Goal: Navigation & Orientation: Find specific page/section

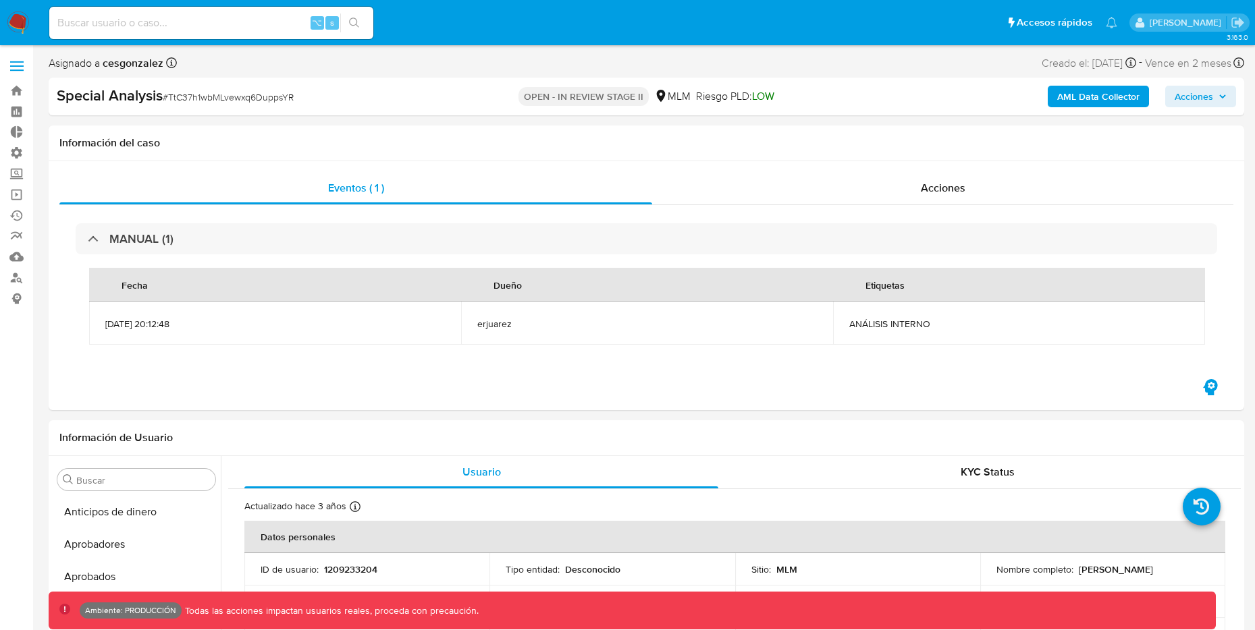
select select "10"
click at [219, 34] on div "⌥ s" at bounding box center [211, 23] width 324 height 32
click at [219, 18] on input at bounding box center [211, 23] width 324 height 18
paste input "tW4rU5JGrOrg2cndE1gB8n8X"
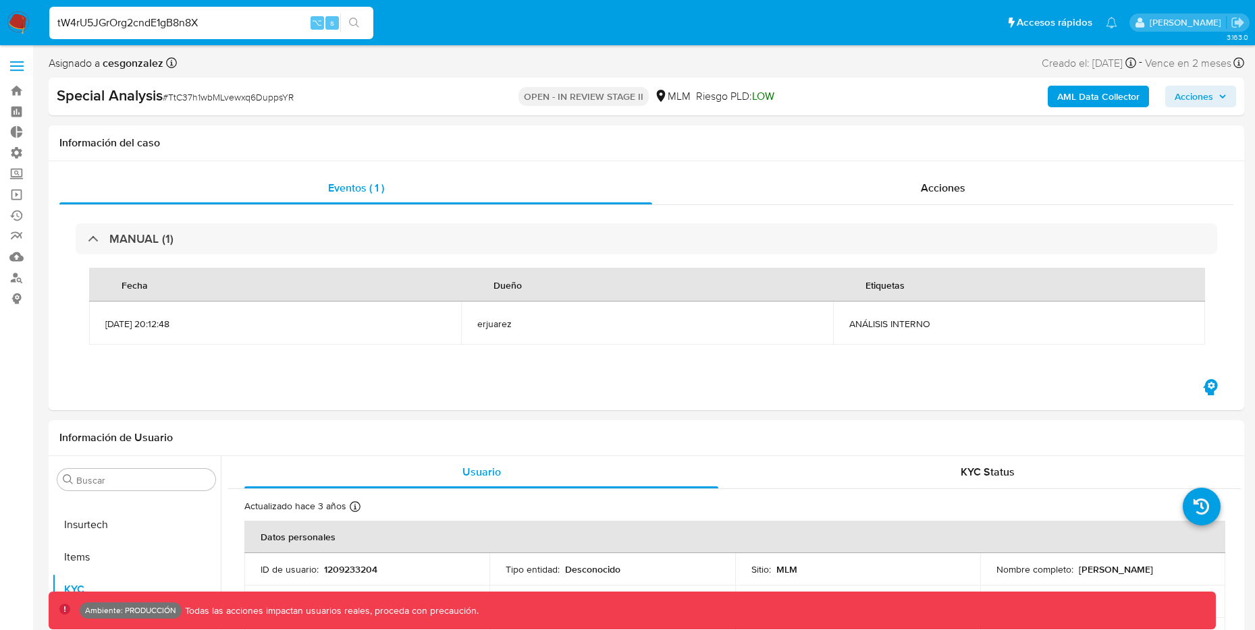
type input "tW4rU5JGrOrg2cndE1gB8n8X"
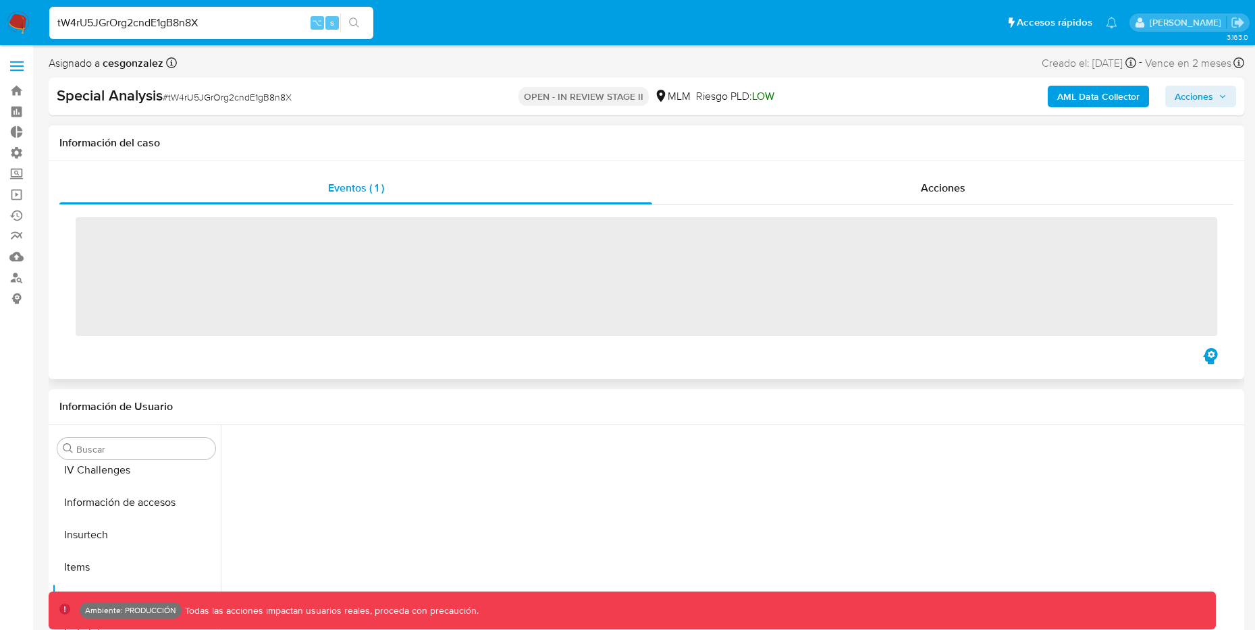
scroll to position [667, 0]
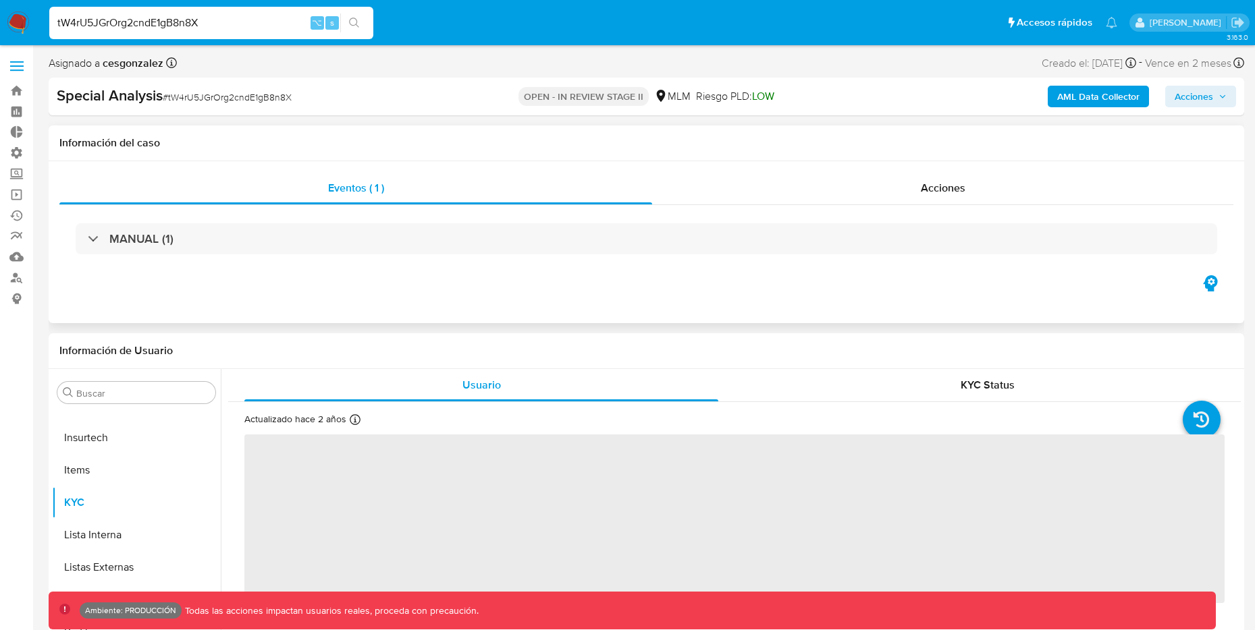
select select "10"
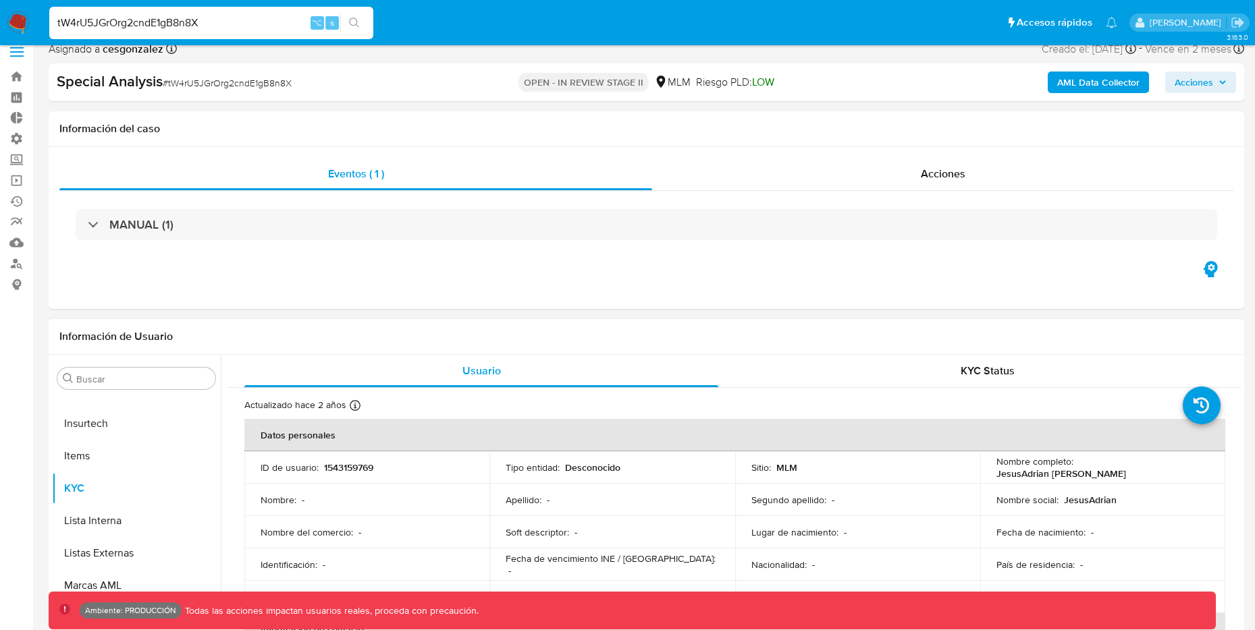
scroll to position [0, 0]
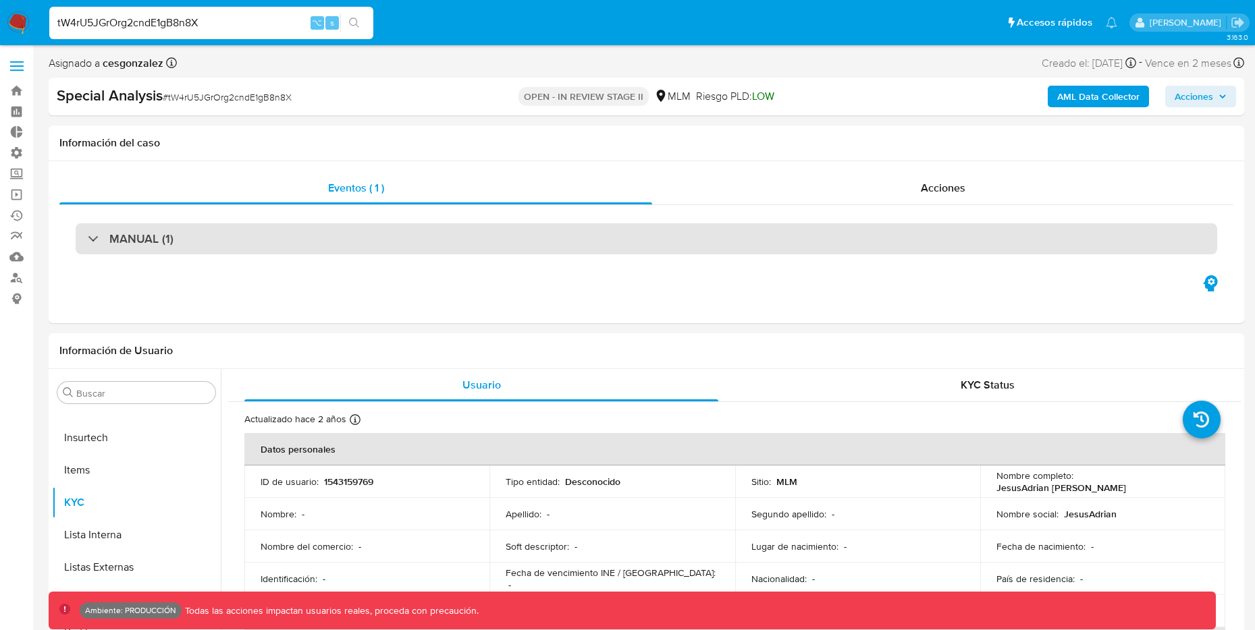
click at [97, 242] on div "MANUAL (1)" at bounding box center [131, 238] width 86 height 15
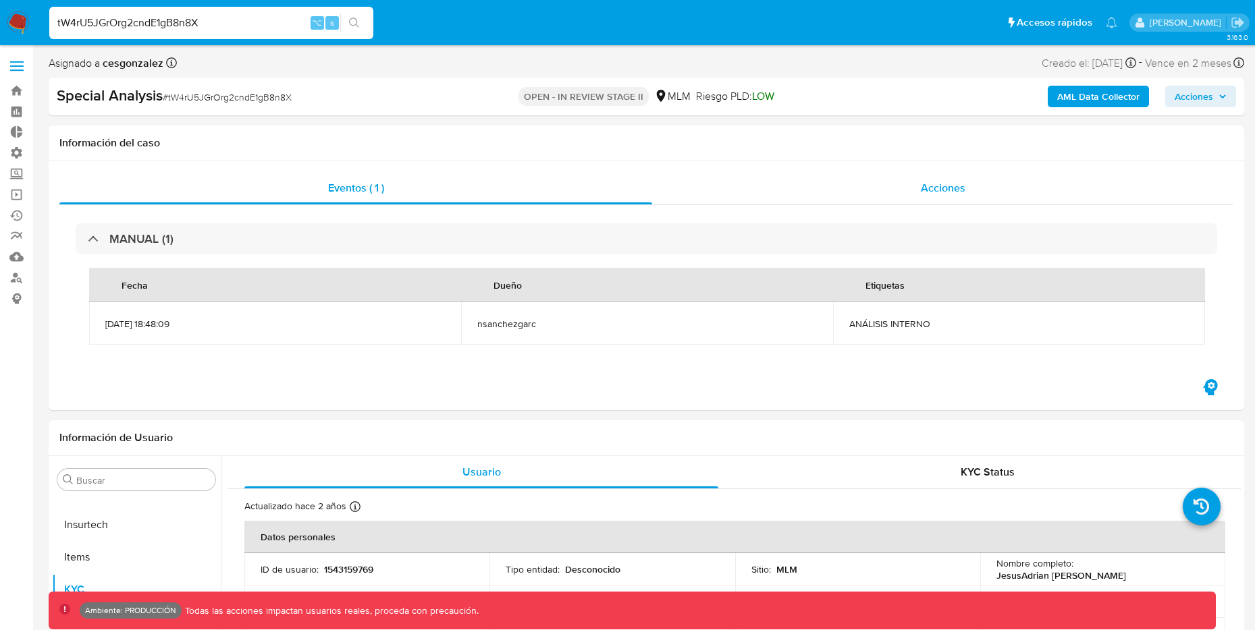
click at [939, 184] on span "Acciones" at bounding box center [943, 188] width 45 height 16
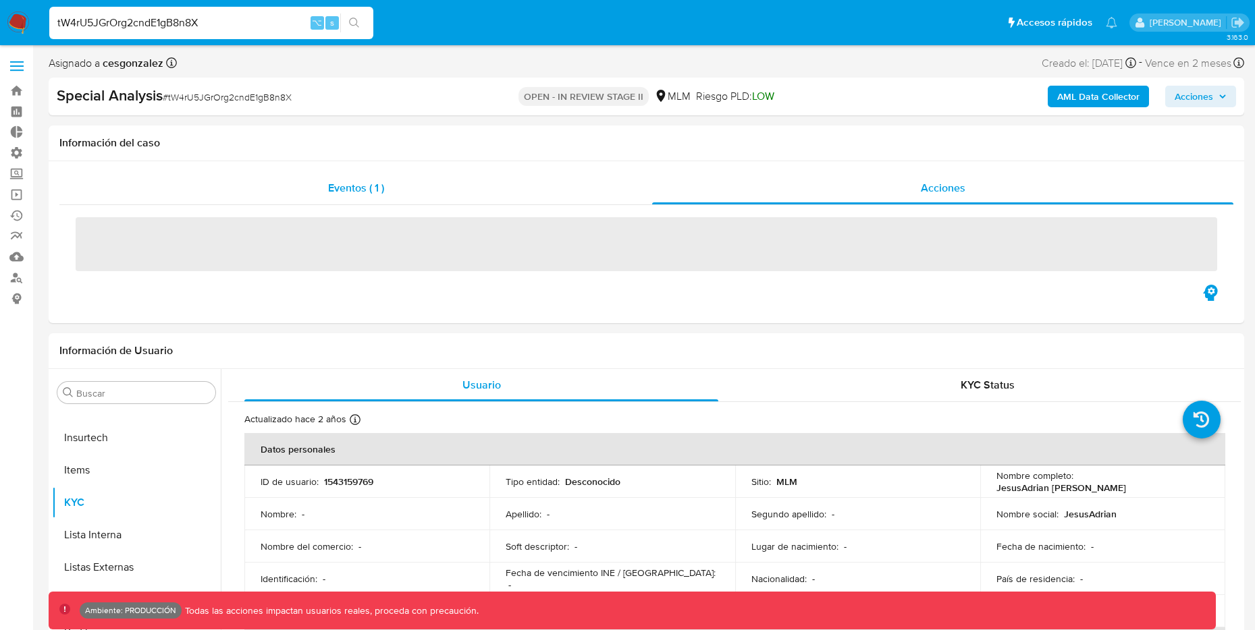
click at [443, 201] on div "Eventos ( 1 )" at bounding box center [355, 188] width 593 height 32
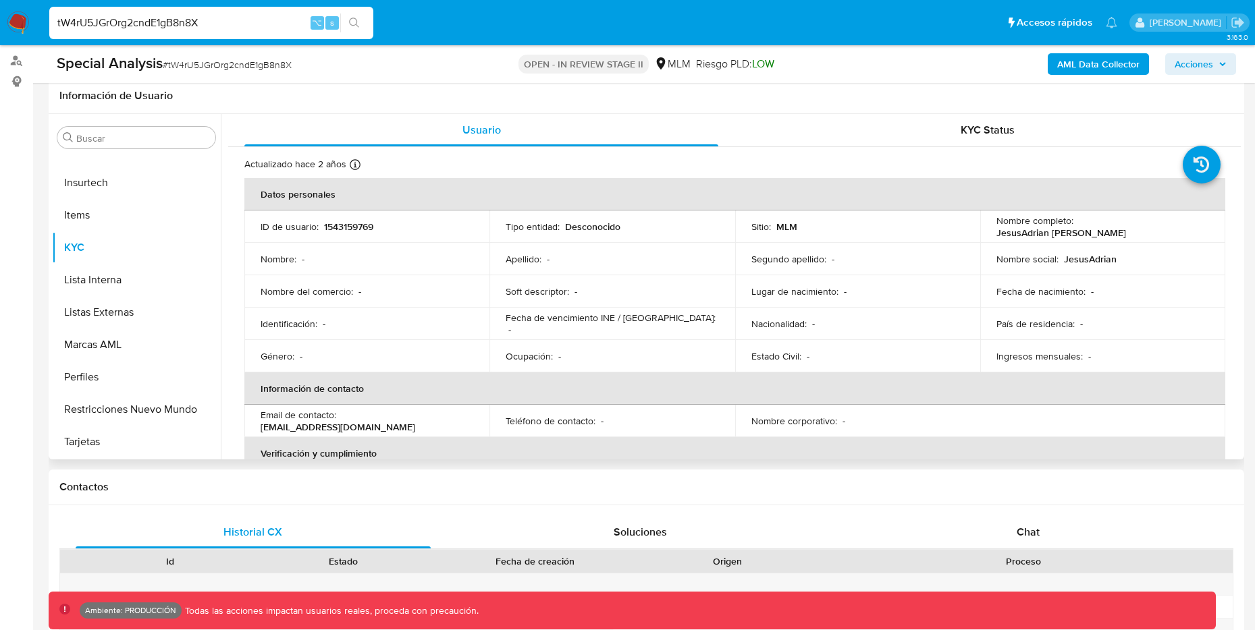
scroll to position [206, 0]
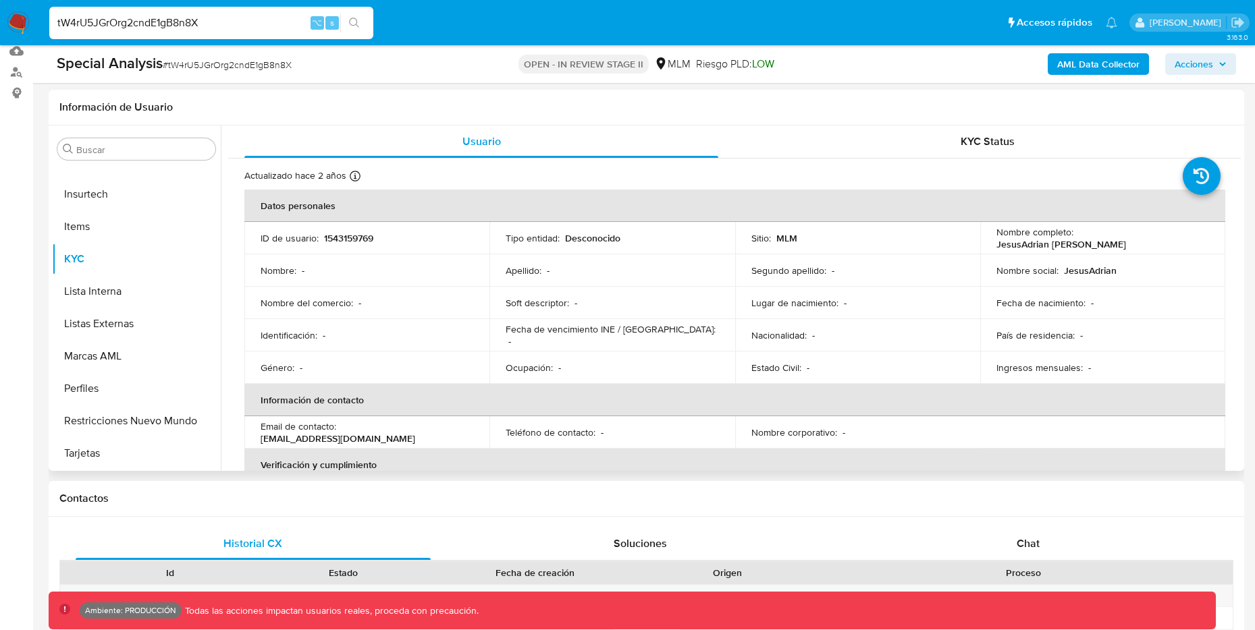
click at [358, 238] on p "1543159769" at bounding box center [348, 238] width 49 height 12
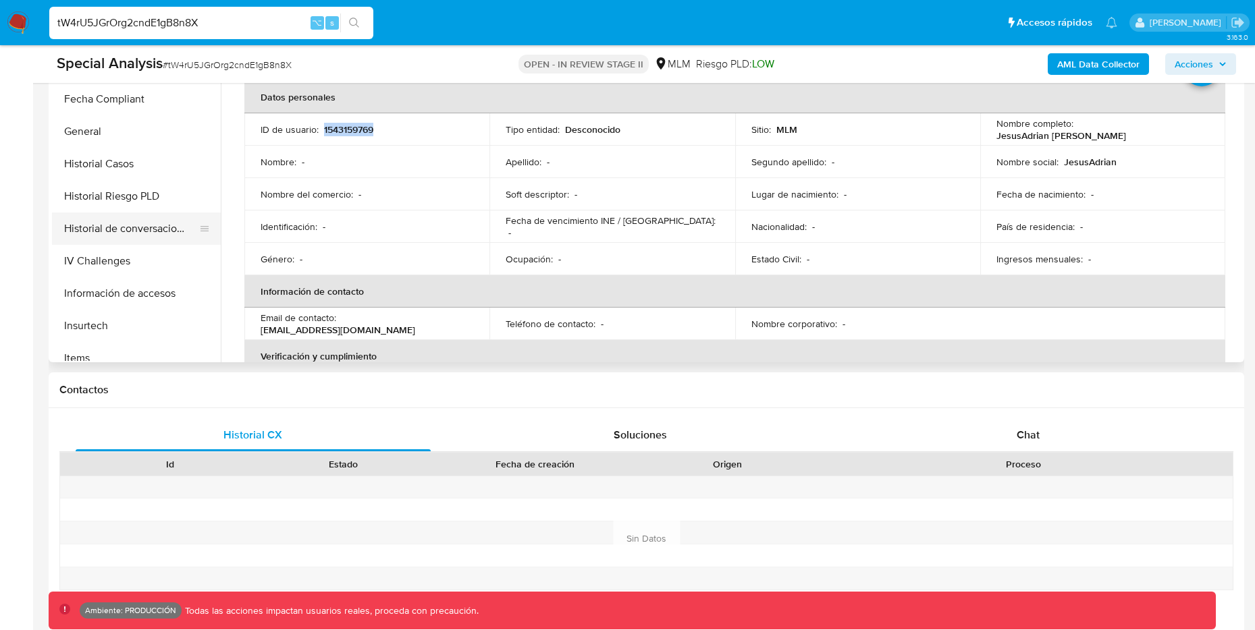
scroll to position [419, 0]
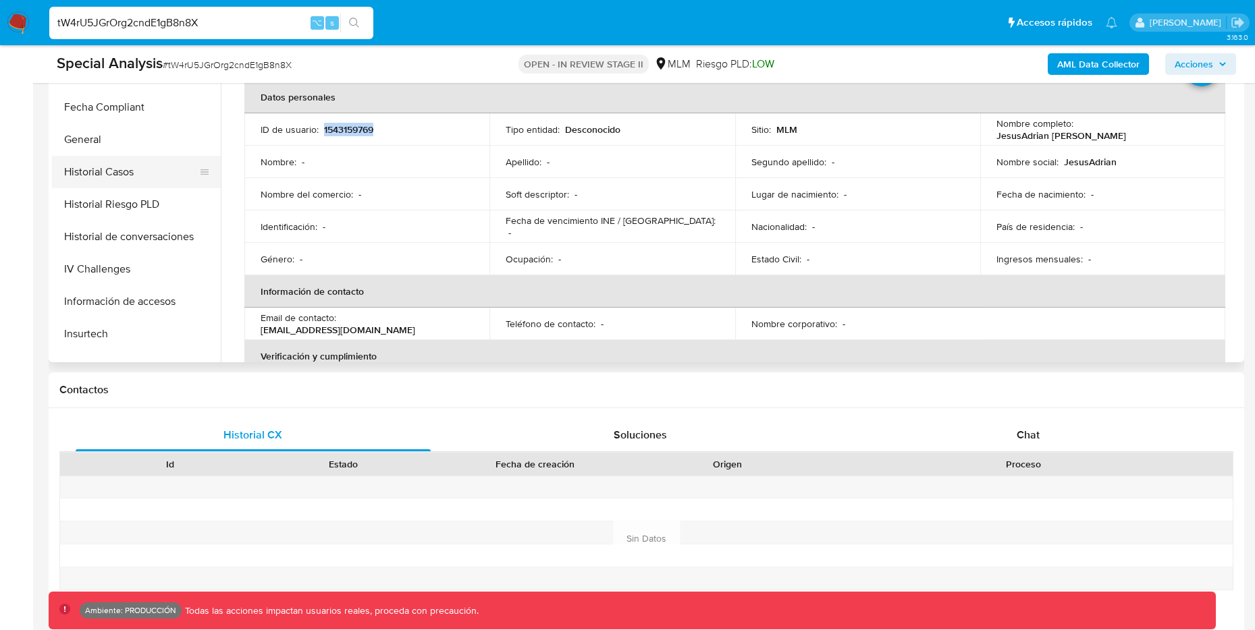
click at [124, 180] on button "Historial Casos" at bounding box center [131, 172] width 158 height 32
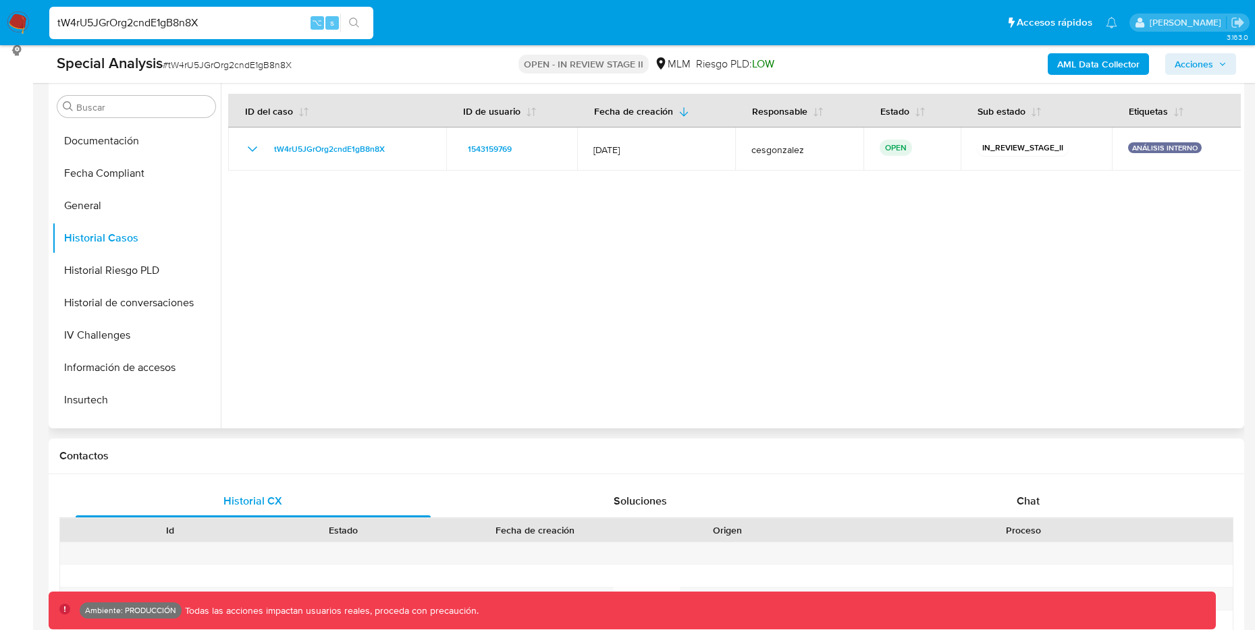
scroll to position [170, 0]
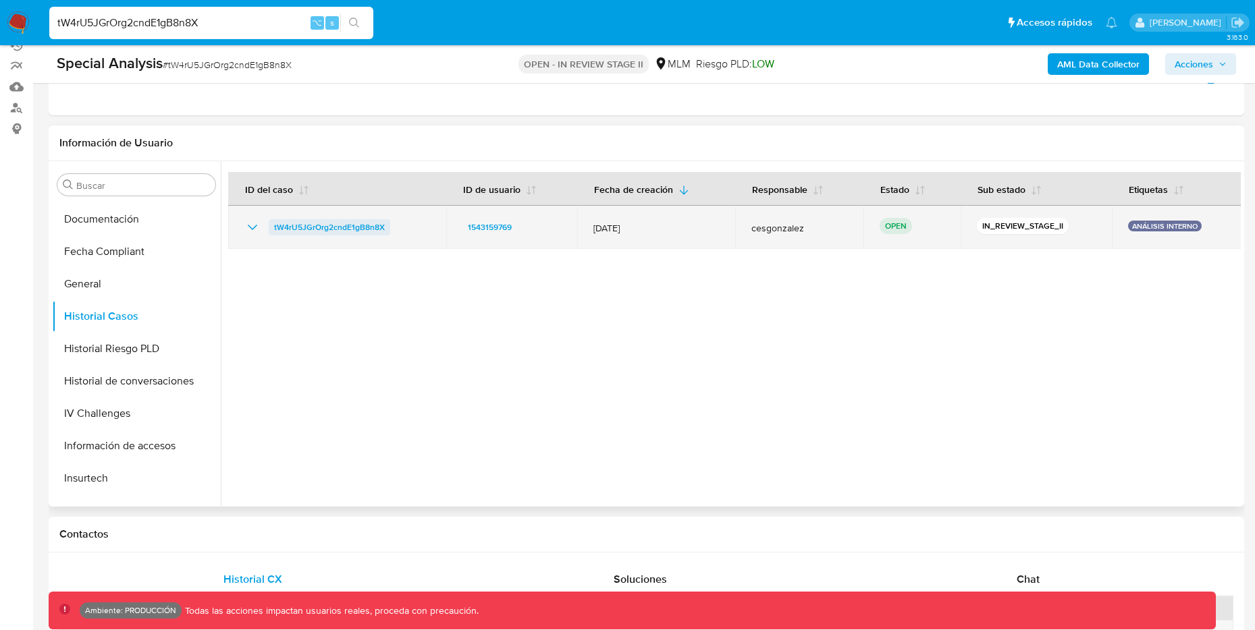
click at [330, 229] on span "tW4rU5JGrOrg2cndE1gB8n8X" at bounding box center [329, 227] width 111 height 16
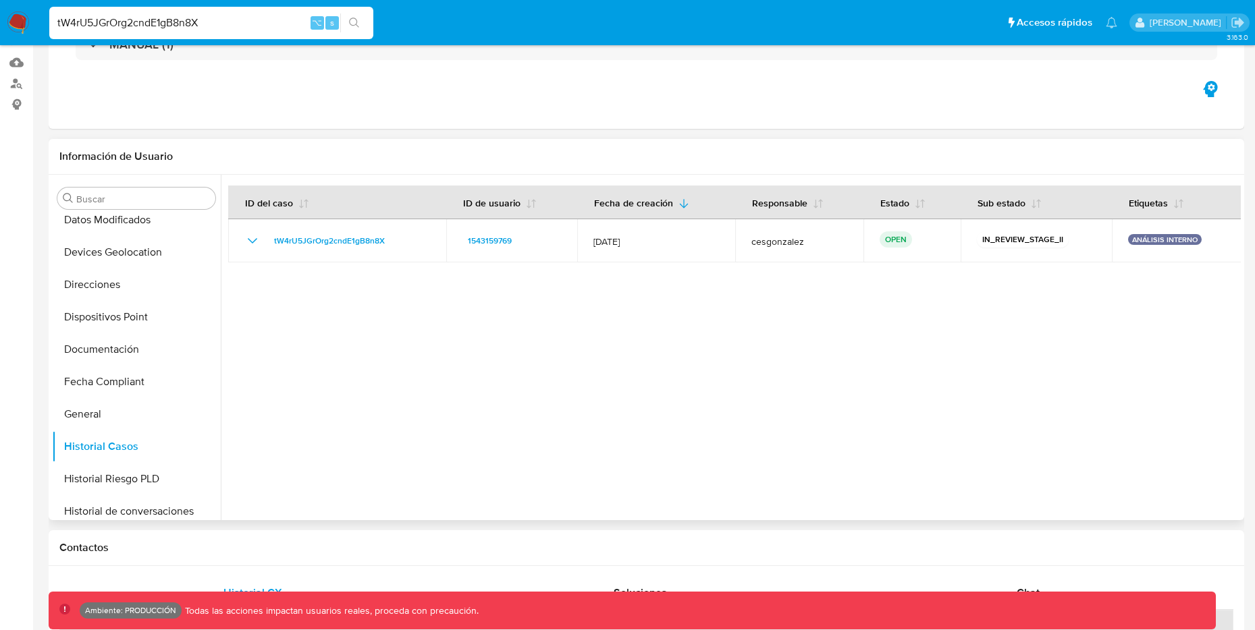
scroll to position [0, 0]
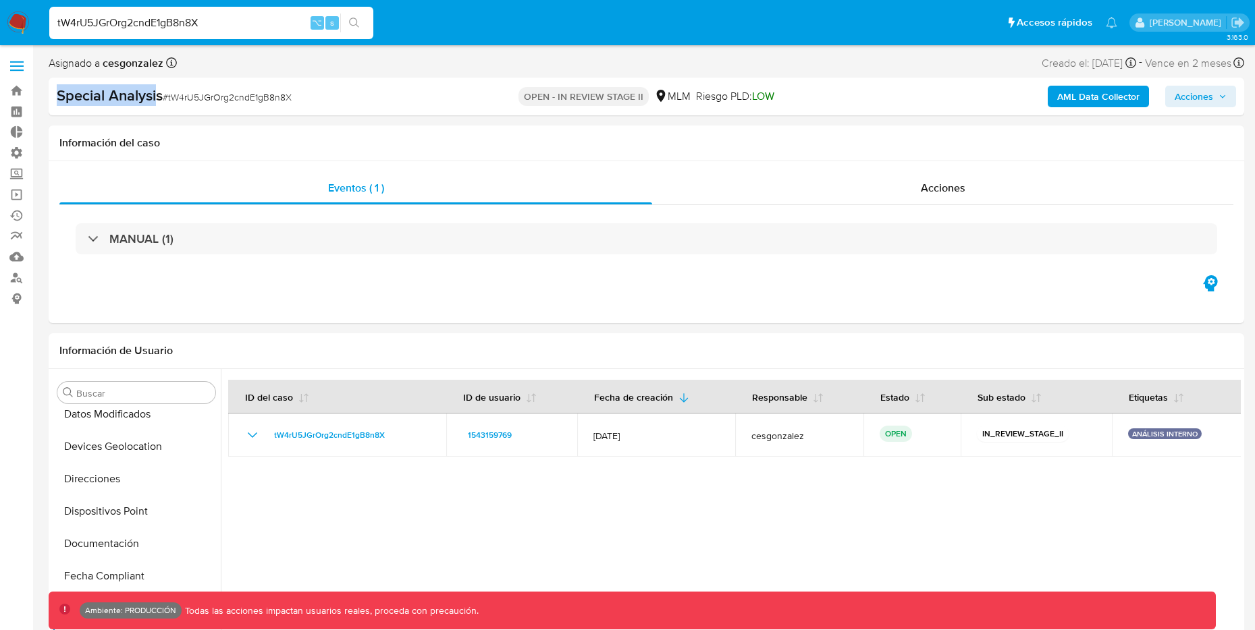
drag, startPoint x: 158, startPoint y: 97, endPoint x: 44, endPoint y: 99, distance: 114.1
click at [84, 92] on b "Special Analysis" at bounding box center [110, 95] width 106 height 22
click at [113, 100] on b "Special Analysis" at bounding box center [110, 95] width 106 height 22
click at [113, 99] on b "Special Analysis" at bounding box center [110, 95] width 106 height 22
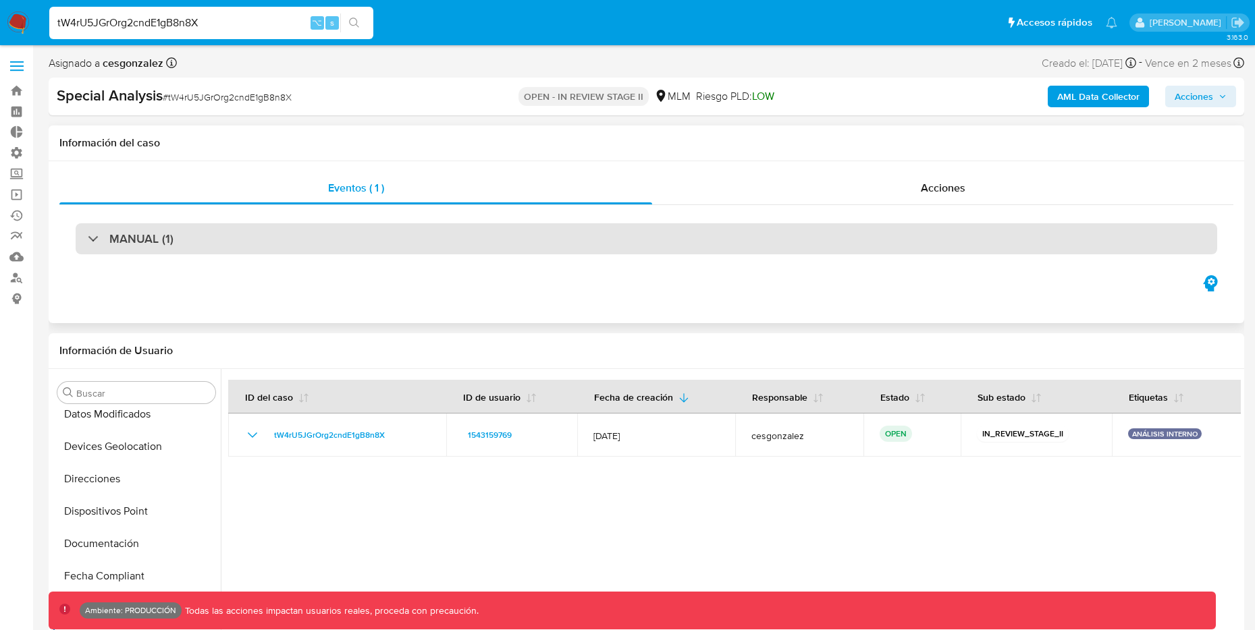
click at [161, 250] on div "MANUAL (1)" at bounding box center [646, 238] width 1141 height 31
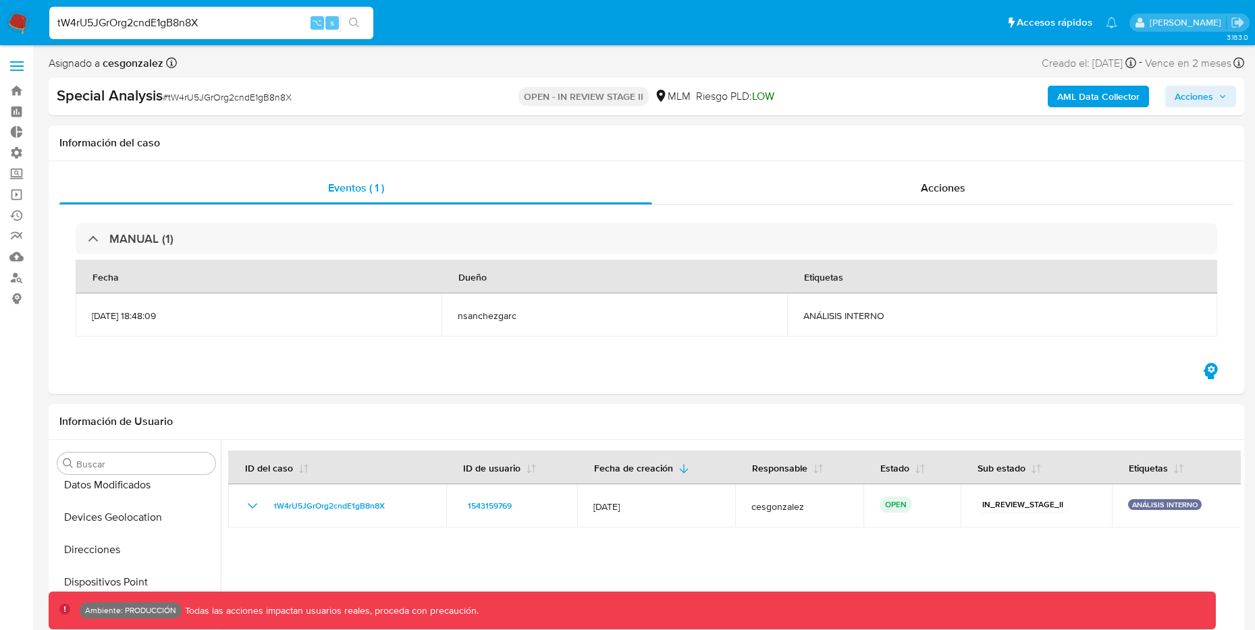
click at [225, 17] on input "tW4rU5JGrOrg2cndE1gB8n8X" at bounding box center [211, 23] width 324 height 18
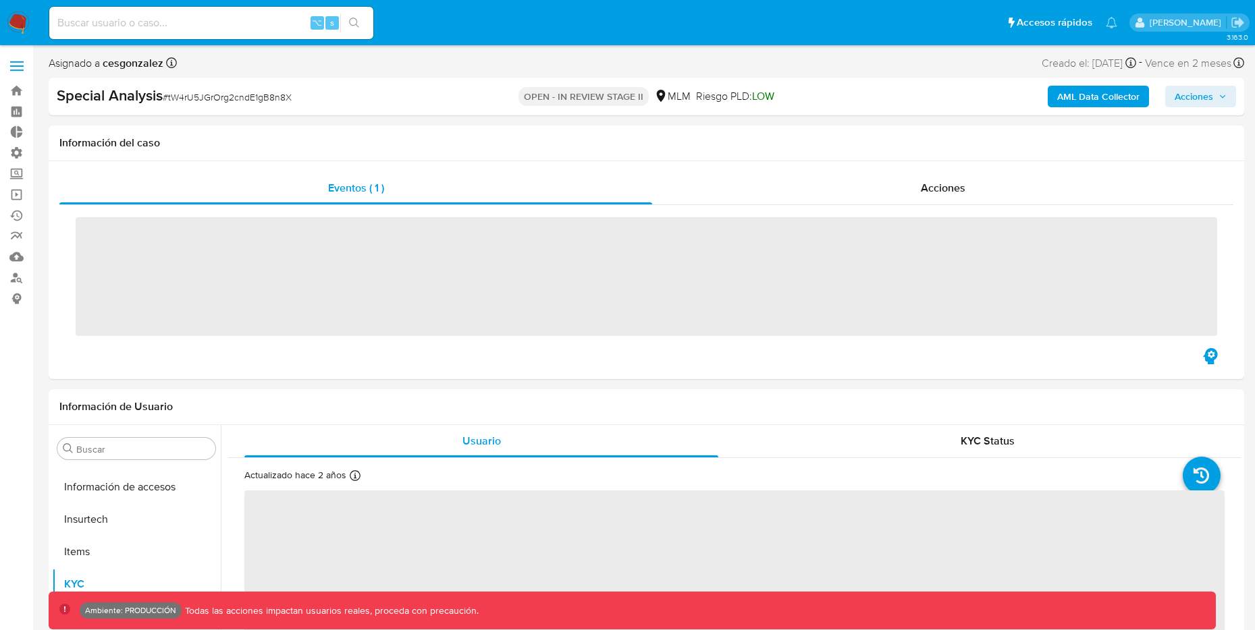
scroll to position [667, 0]
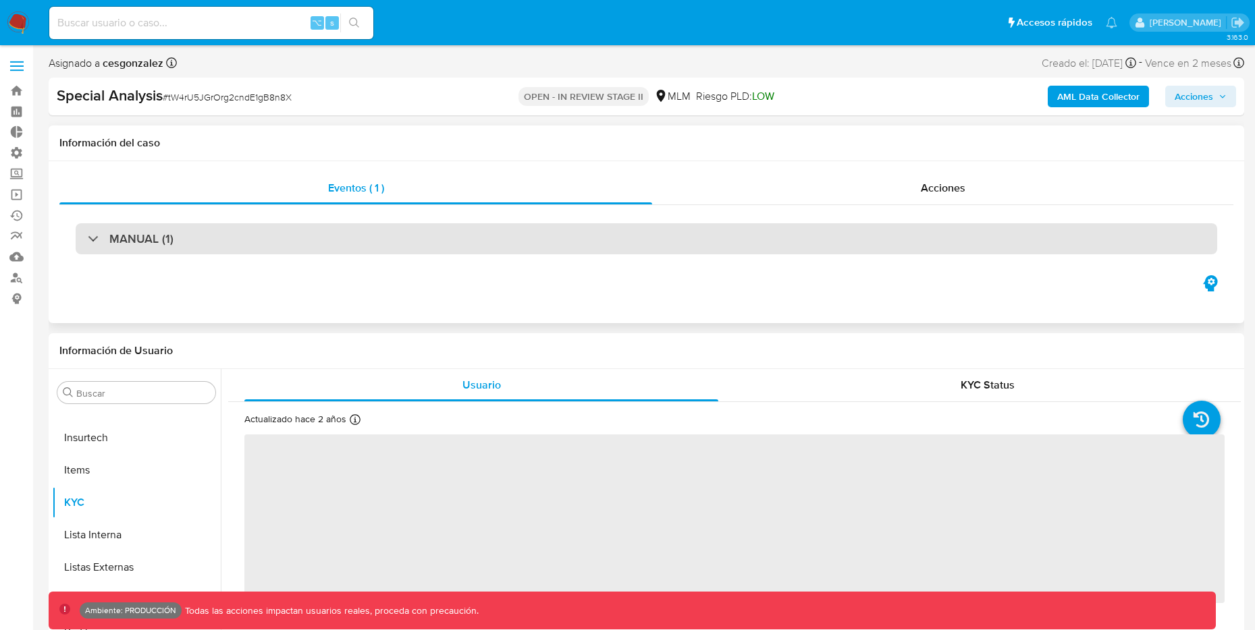
select select "10"
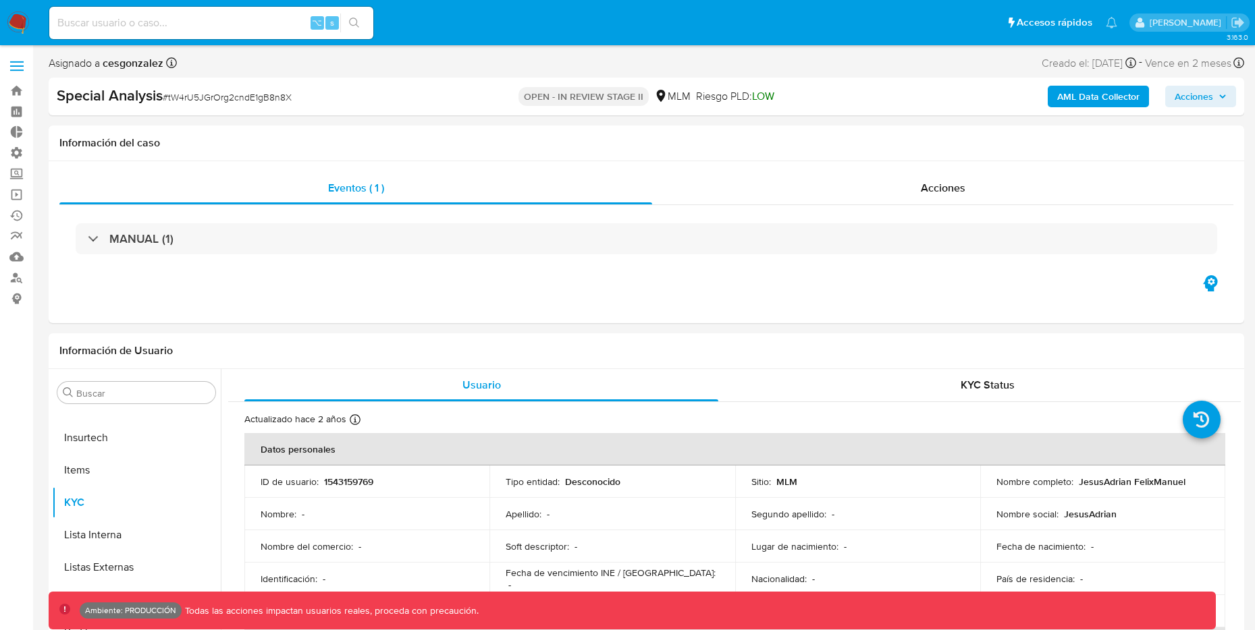
click at [283, 97] on span "# tW4rU5JGrOrg2cndE1gB8n8X" at bounding box center [227, 96] width 129 height 13
click at [960, 90] on div "AML Data Collector Acciones" at bounding box center [1040, 97] width 389 height 22
click at [516, 145] on h1 "Información del caso" at bounding box center [646, 142] width 1174 height 13
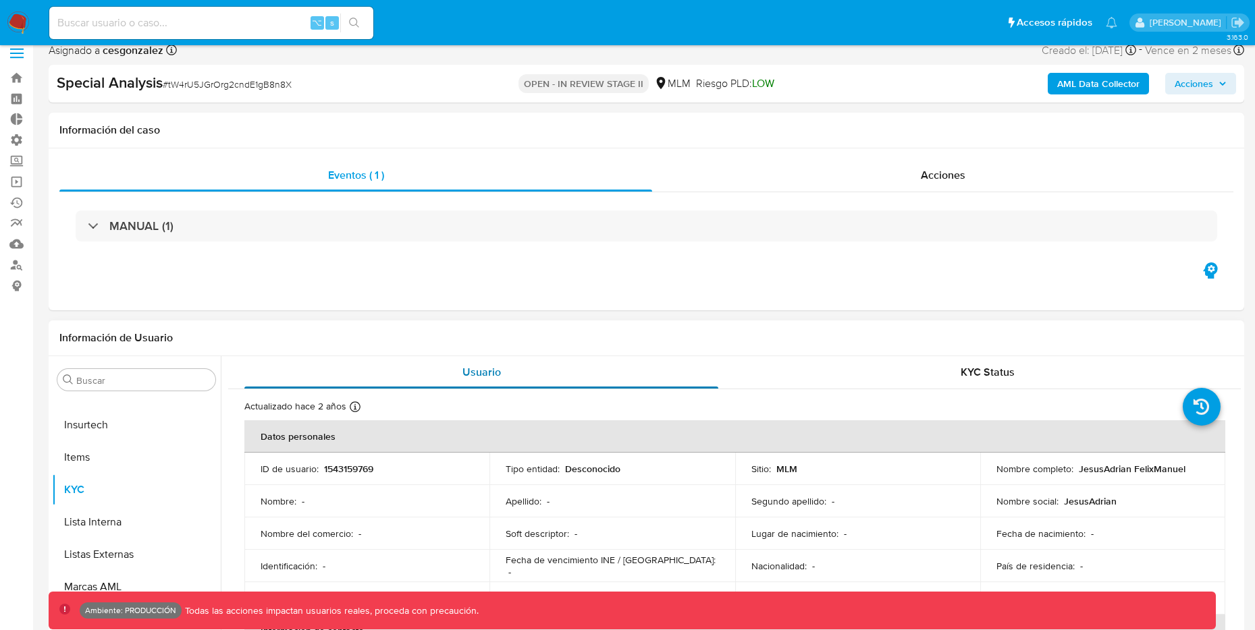
scroll to position [0, 0]
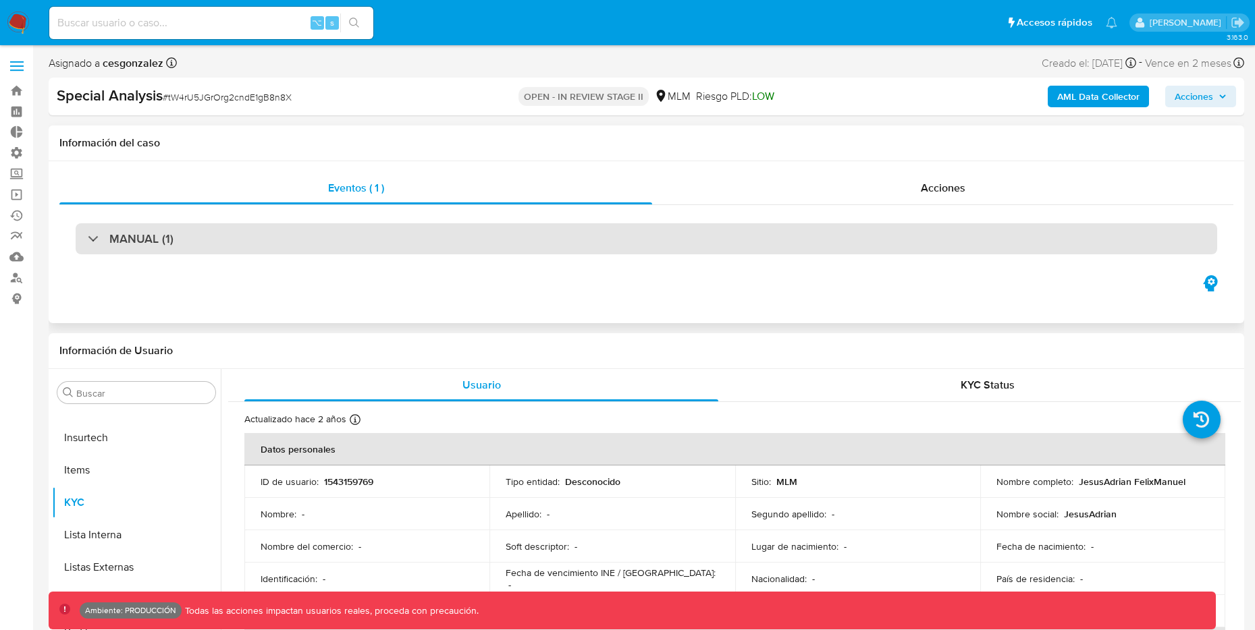
click at [105, 234] on div "MANUAL (1)" at bounding box center [131, 238] width 86 height 15
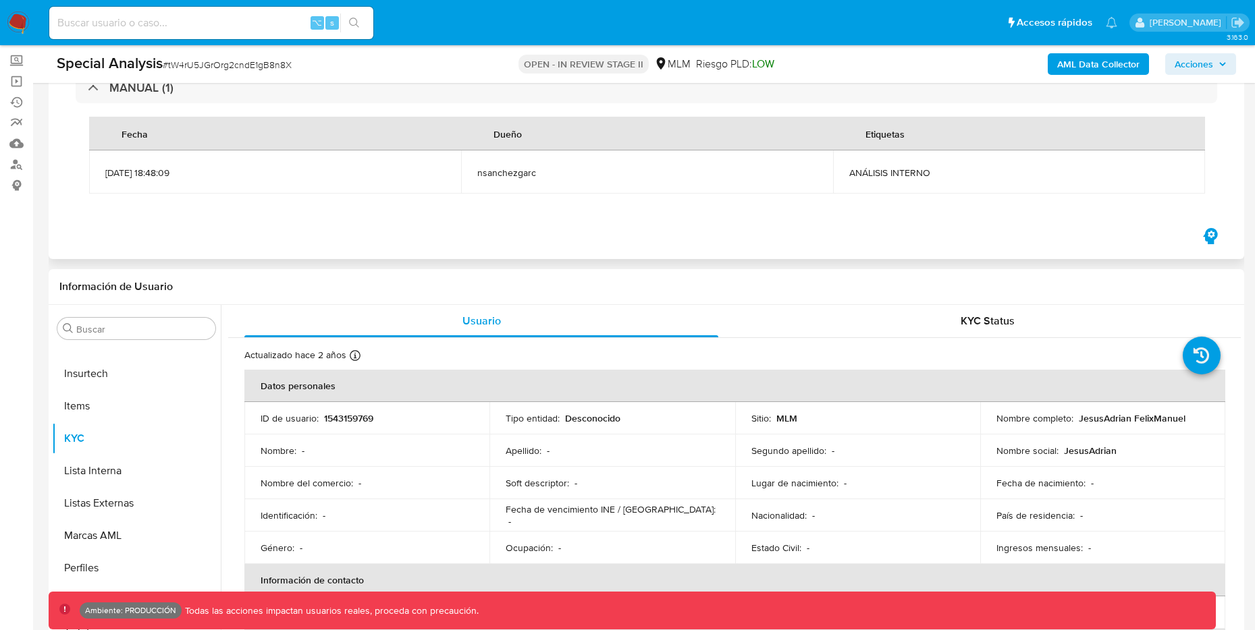
scroll to position [172, 0]
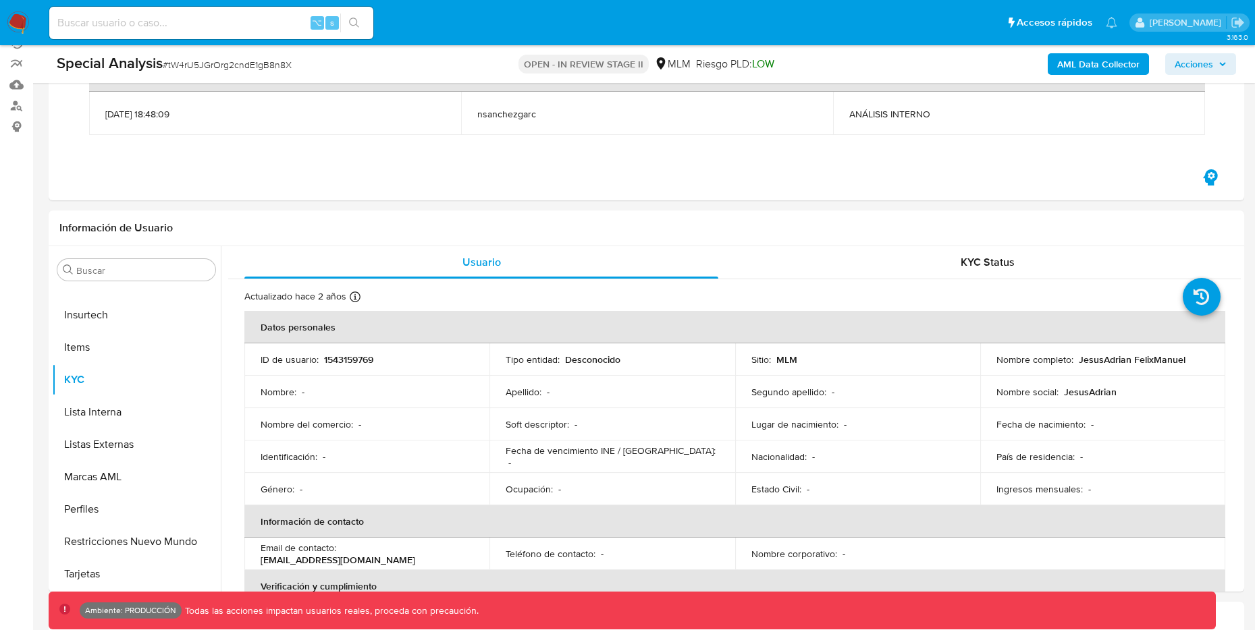
click at [207, 14] on input at bounding box center [211, 23] width 324 height 18
paste input "3nUgy4gW0nW4MjSPByOWzFl3"
type input "3nUgy4gW0nW4MjSPByOWzFl3"
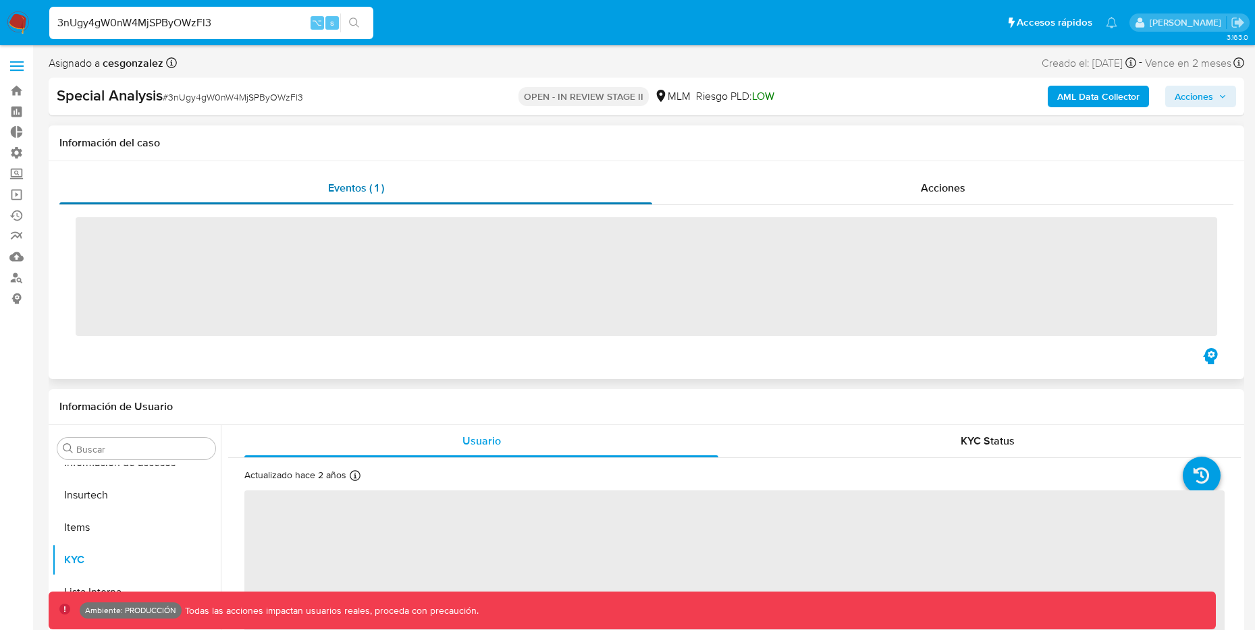
scroll to position [667, 0]
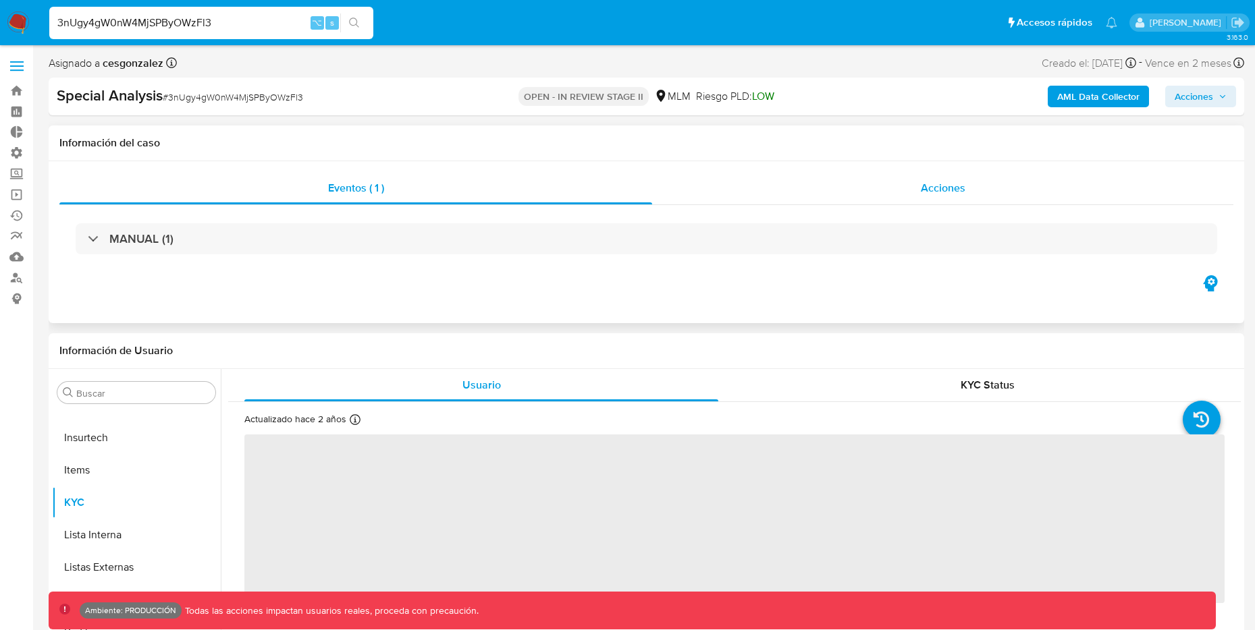
select select "10"
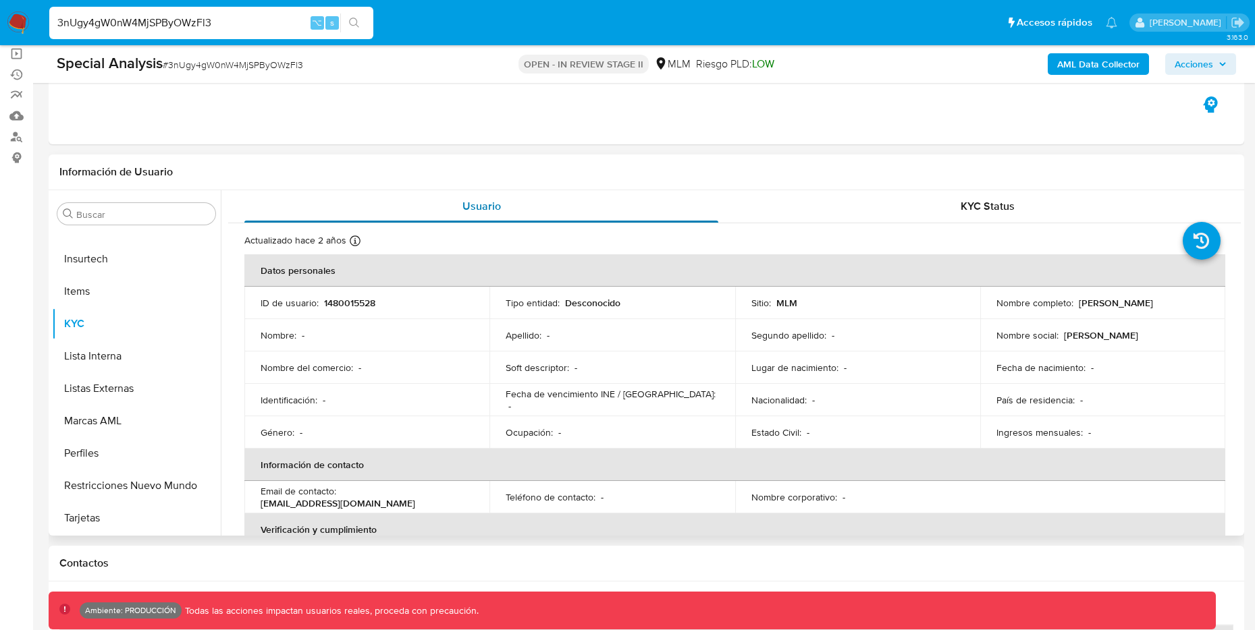
scroll to position [0, 0]
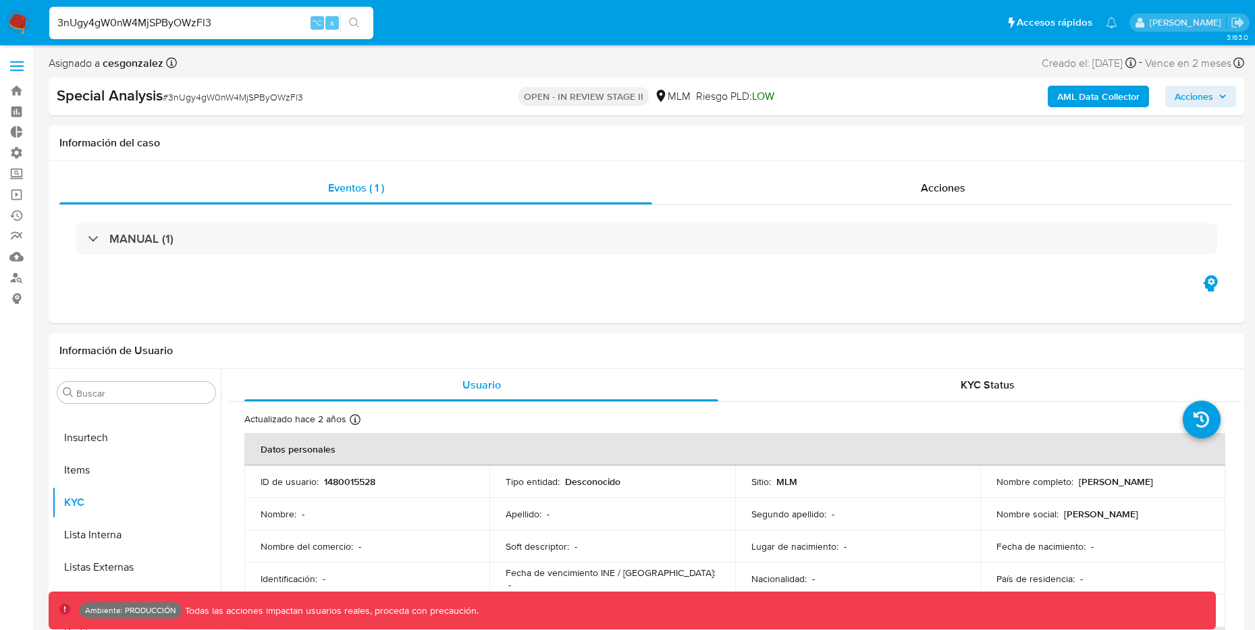
drag, startPoint x: 226, startPoint y: 20, endPoint x: -31, endPoint y: 10, distance: 257.3
paste input "wSdBqGAj8fDh1gs4uiw8W4gK"
type input "wSdBqGAj8fDh1gs4uiw8W4gK"
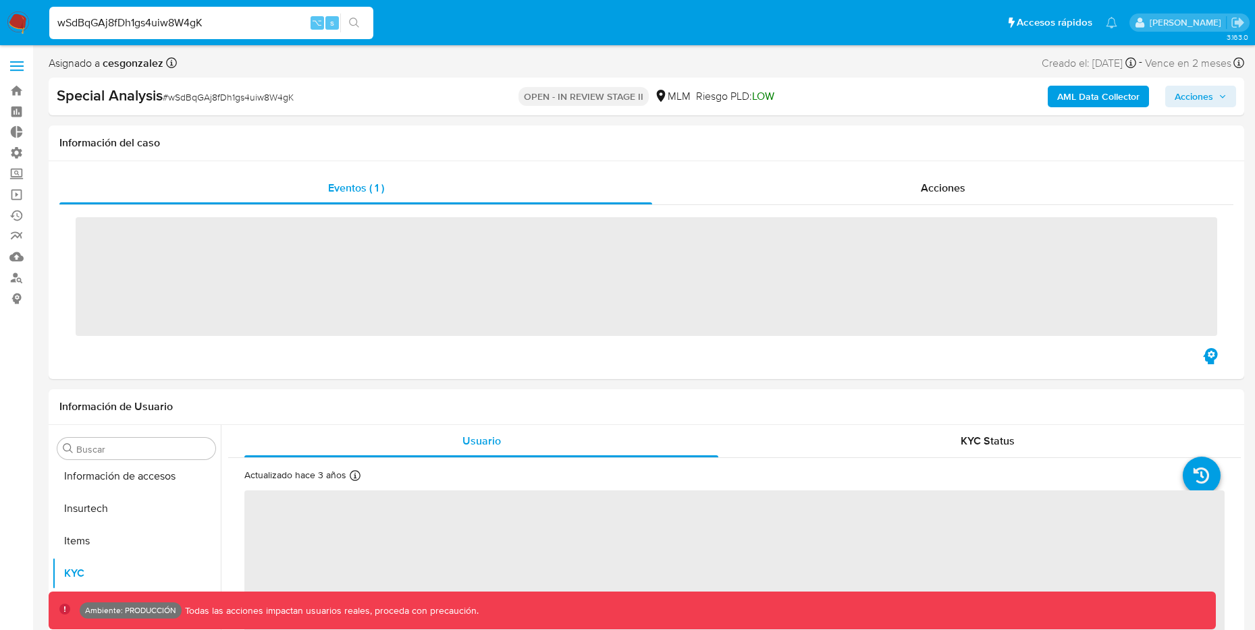
scroll to position [667, 0]
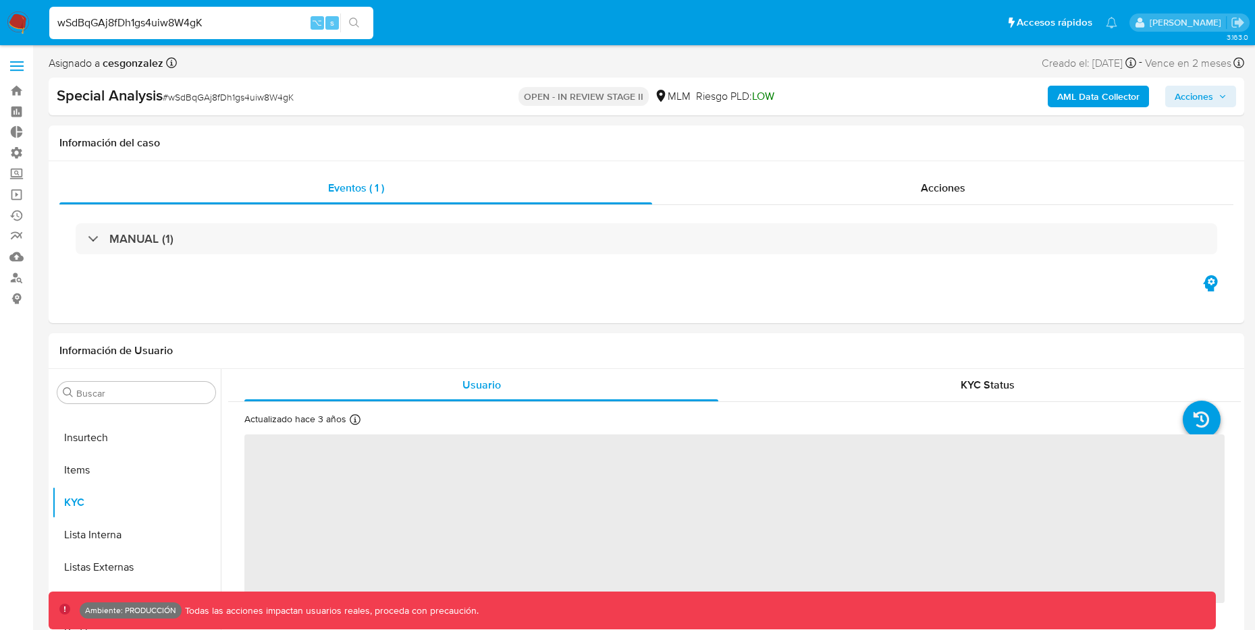
select select "10"
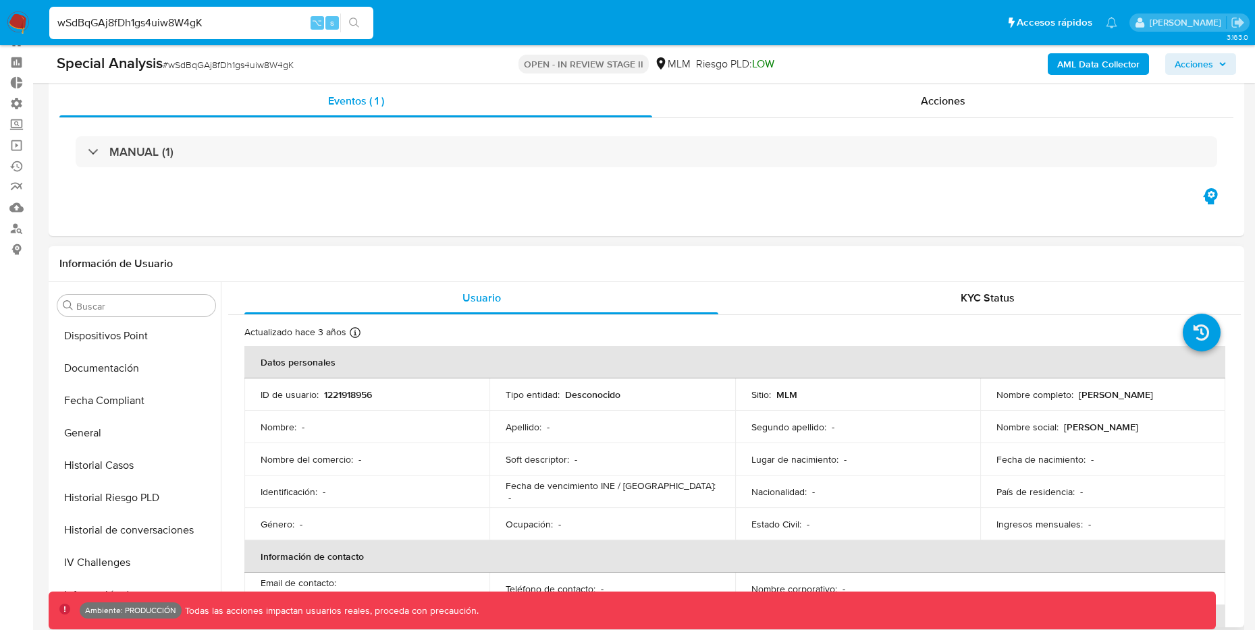
scroll to position [0, 0]
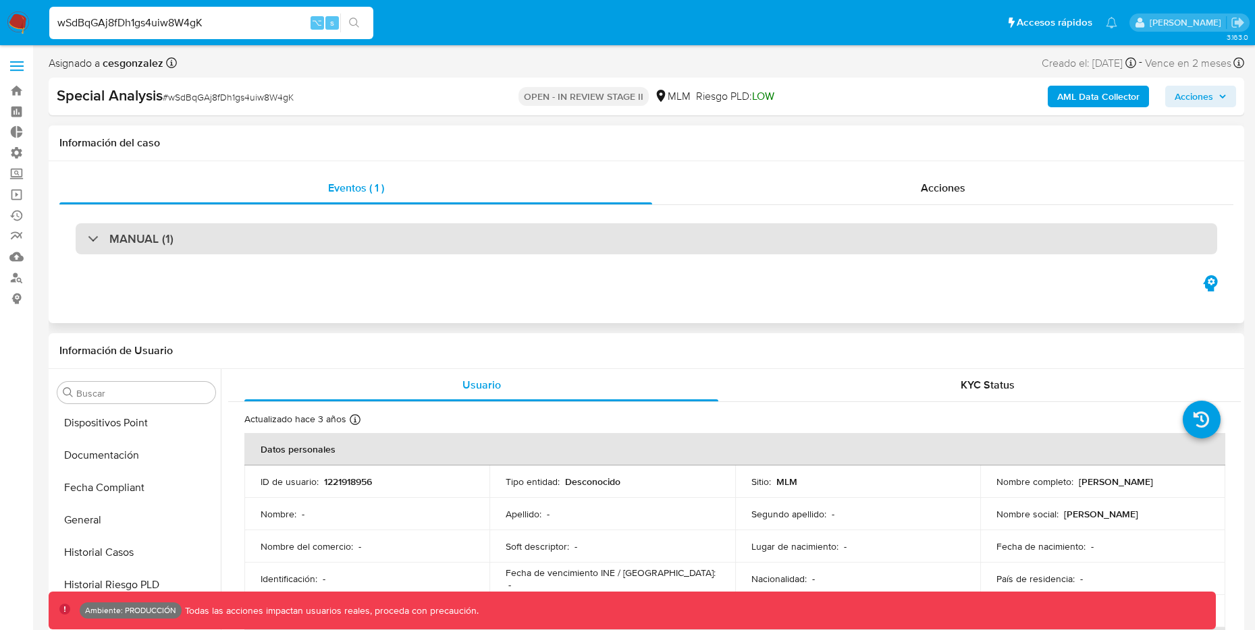
click at [88, 238] on div at bounding box center [88, 238] width 0 height 0
